Goal: Task Accomplishment & Management: Manage account settings

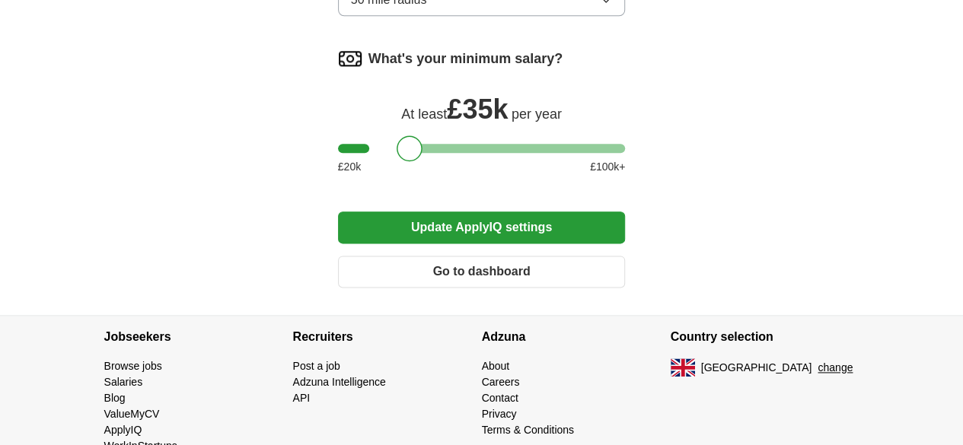
scroll to position [1068, 0]
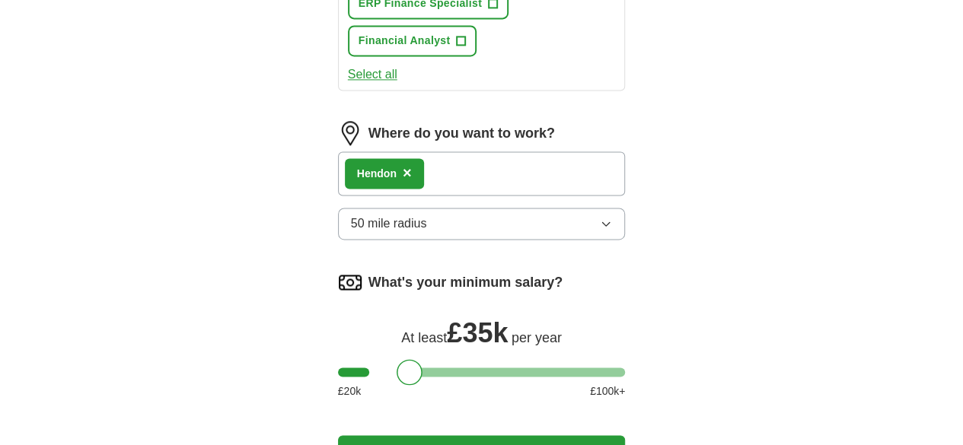
click at [494, 436] on button "Update ApplyIQ settings" at bounding box center [482, 452] width 288 height 32
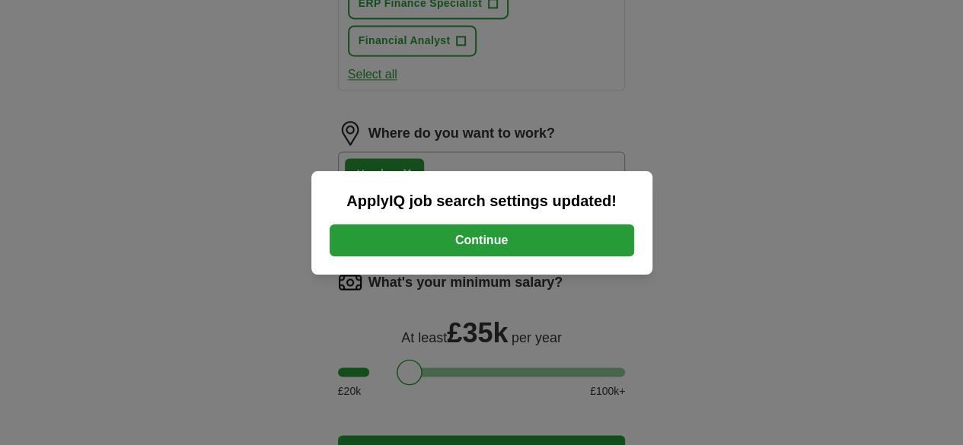
click at [504, 237] on button "Continue" at bounding box center [482, 241] width 305 height 32
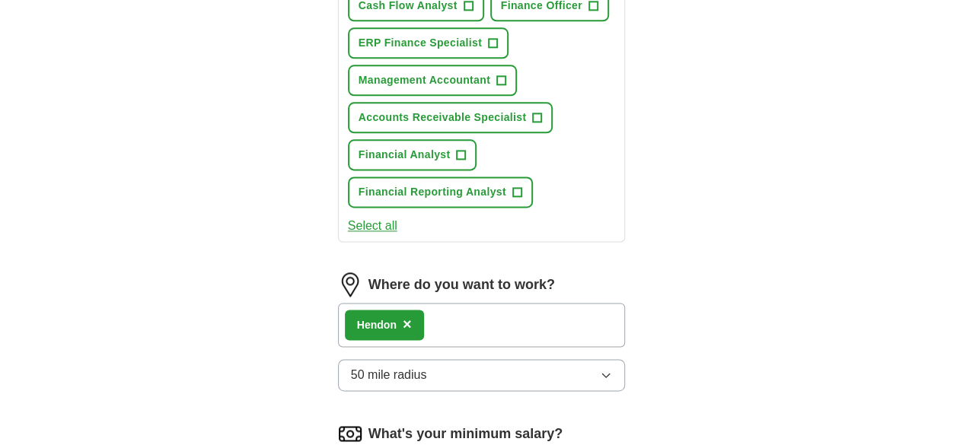
scroll to position [990, 0]
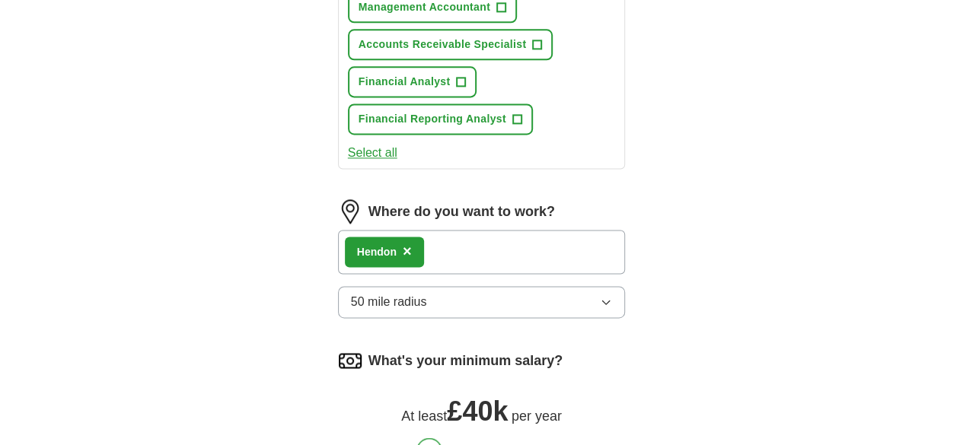
drag, startPoint x: 378, startPoint y: 231, endPoint x: 400, endPoint y: 227, distance: 21.7
click at [417, 438] on div at bounding box center [430, 451] width 26 height 26
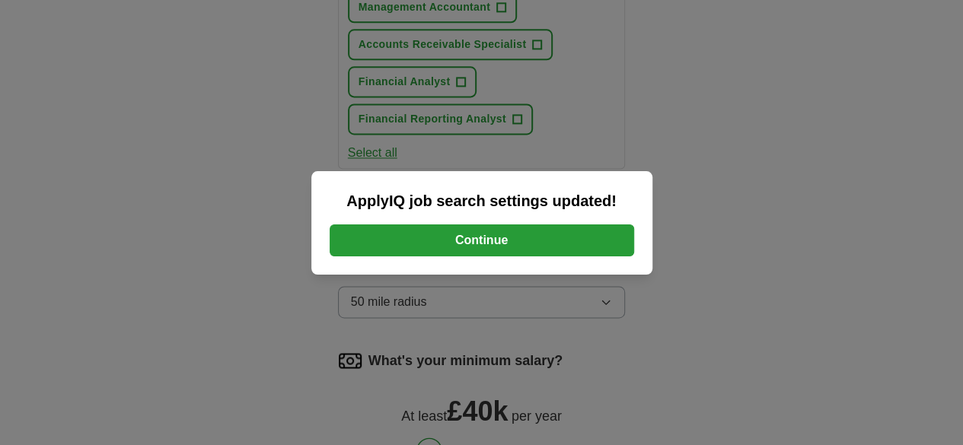
click at [438, 235] on button "Continue" at bounding box center [482, 241] width 305 height 32
